Goal: Task Accomplishment & Management: Manage account settings

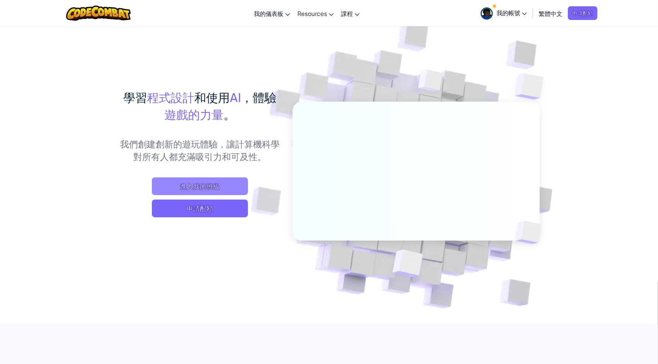
click at [210, 186] on span "進入我的班級" at bounding box center [200, 186] width 96 height 18
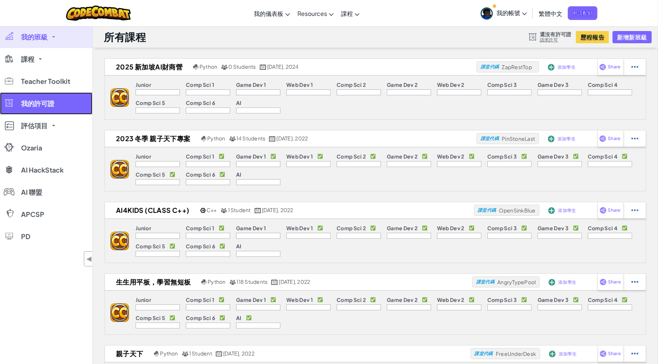
click at [47, 107] on span "我的許可證" at bounding box center [37, 103] width 33 height 7
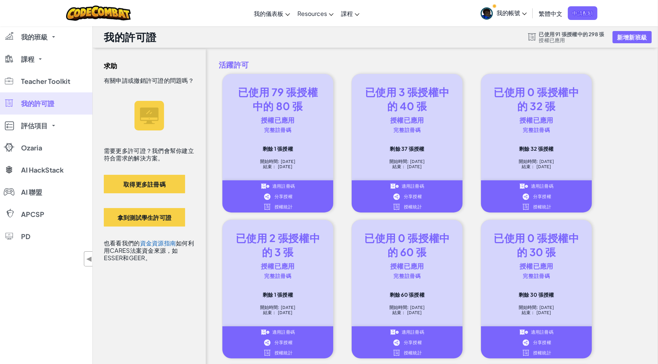
scroll to position [263, 0]
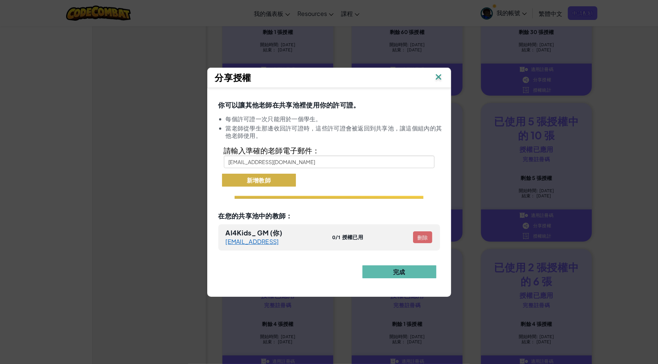
type input "[EMAIL_ADDRESS][DOMAIN_NAME]"
click at [281, 184] on button "新增教師" at bounding box center [259, 180] width 74 height 13
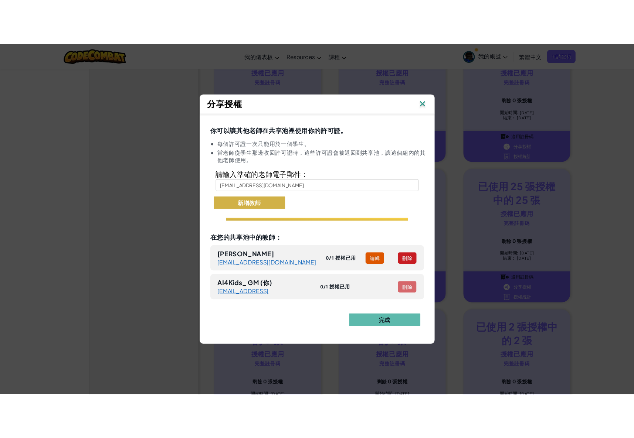
scroll to position [820, 0]
